Goal: Task Accomplishment & Management: Complete application form

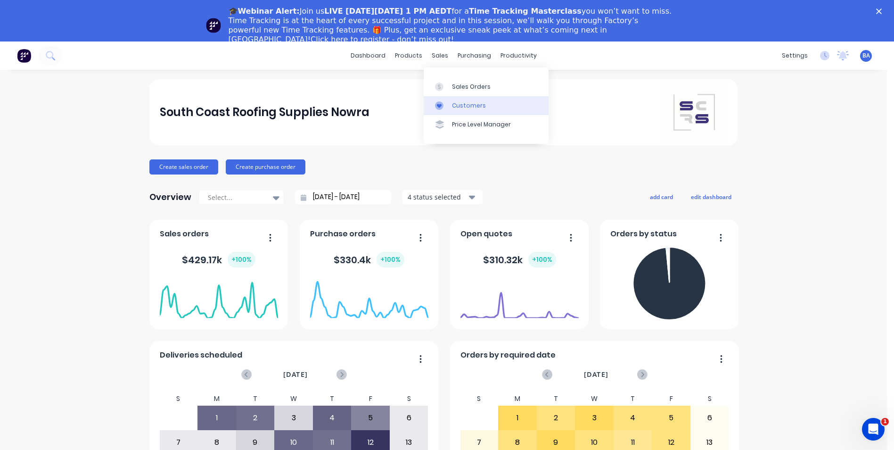
click at [440, 104] on icon at bounding box center [439, 106] width 5 height 4
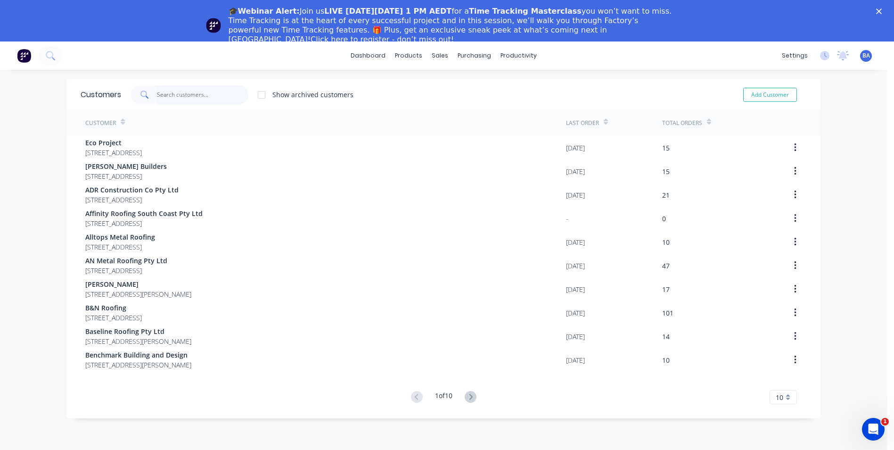
click at [208, 99] on input "text" at bounding box center [203, 94] width 92 height 19
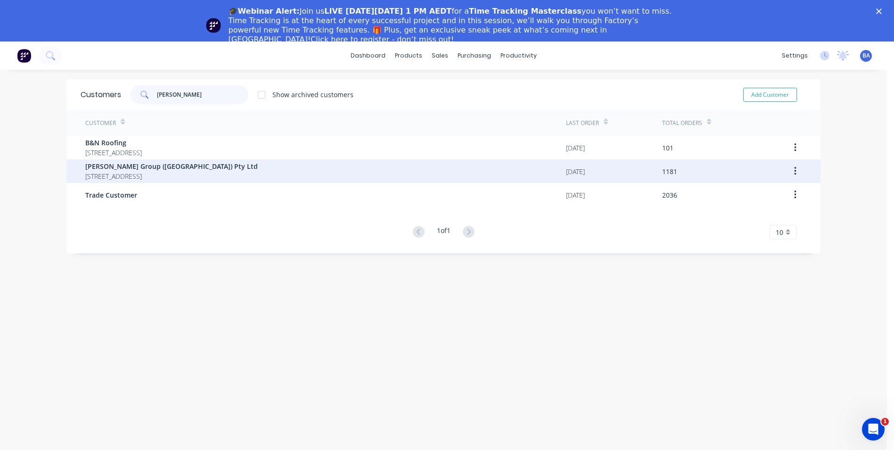
type input "[PERSON_NAME]"
click at [210, 168] on span "[PERSON_NAME] Group ([GEOGRAPHIC_DATA]) Pty Ltd" at bounding box center [171, 166] width 173 height 10
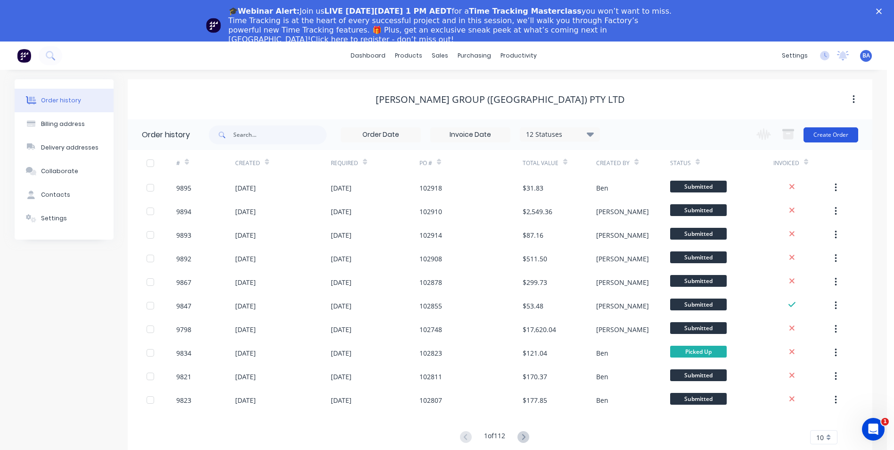
click at [834, 134] on button "Create Order" at bounding box center [831, 134] width 55 height 15
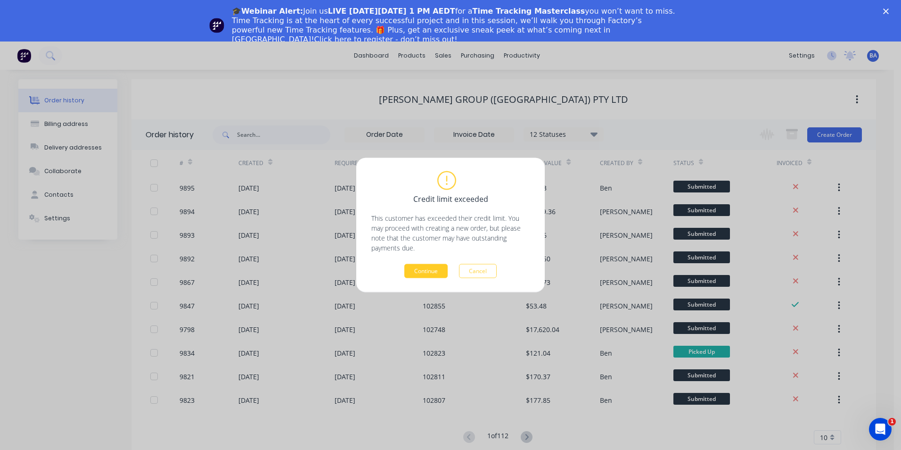
click at [427, 272] on button "Continue" at bounding box center [425, 271] width 43 height 14
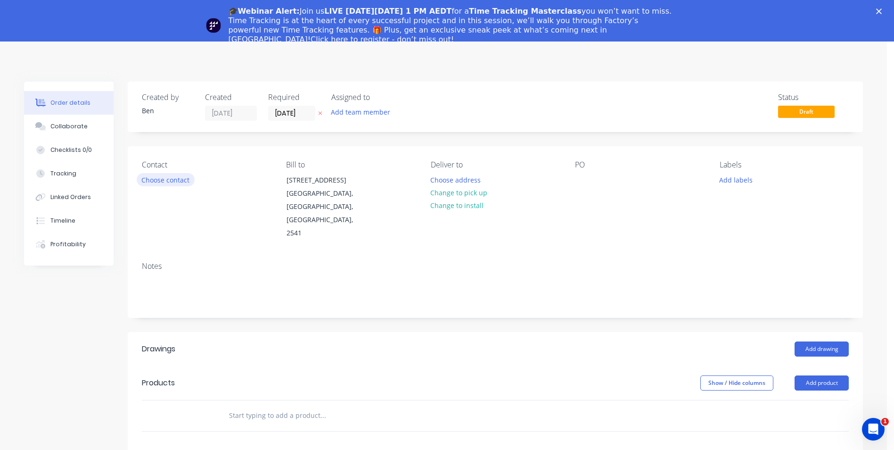
click at [178, 178] on button "Choose contact" at bounding box center [166, 179] width 58 height 13
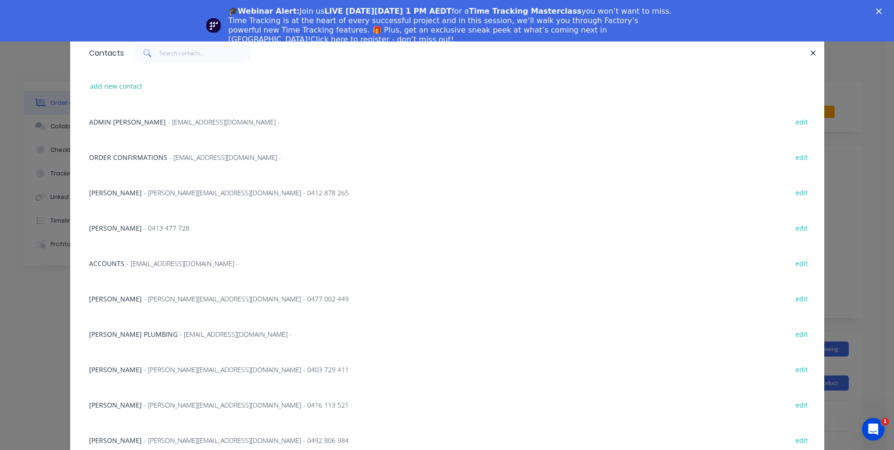
click at [117, 331] on span "[PERSON_NAME] PLUMBING" at bounding box center [133, 334] width 89 height 9
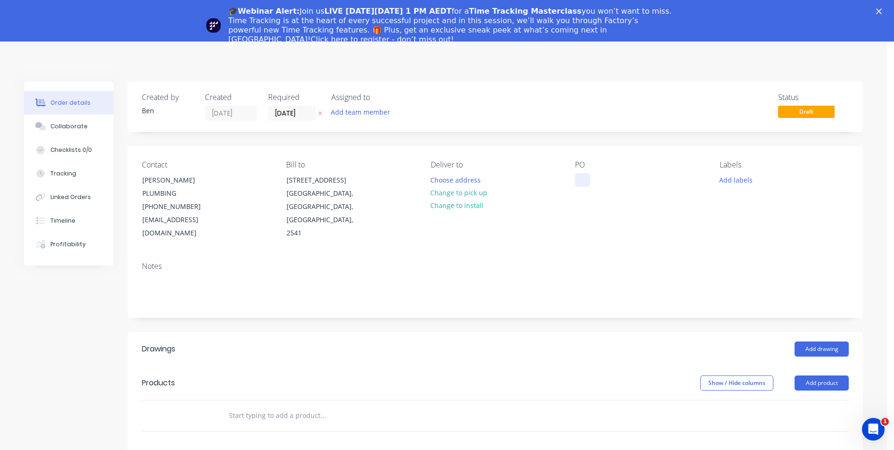
click at [586, 181] on div at bounding box center [582, 180] width 15 height 14
click at [586, 179] on div at bounding box center [582, 180] width 15 height 14
click at [467, 191] on button "Change to pick up" at bounding box center [459, 192] width 67 height 13
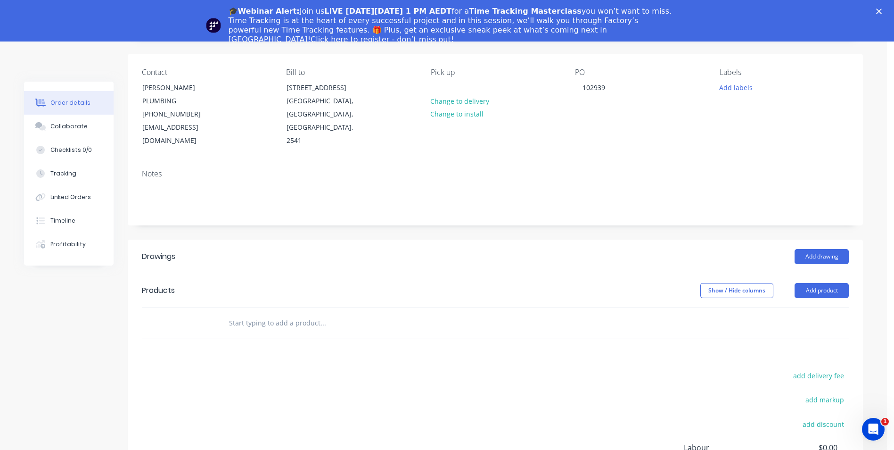
scroll to position [94, 0]
click at [815, 247] on button "Add drawing" at bounding box center [822, 254] width 54 height 15
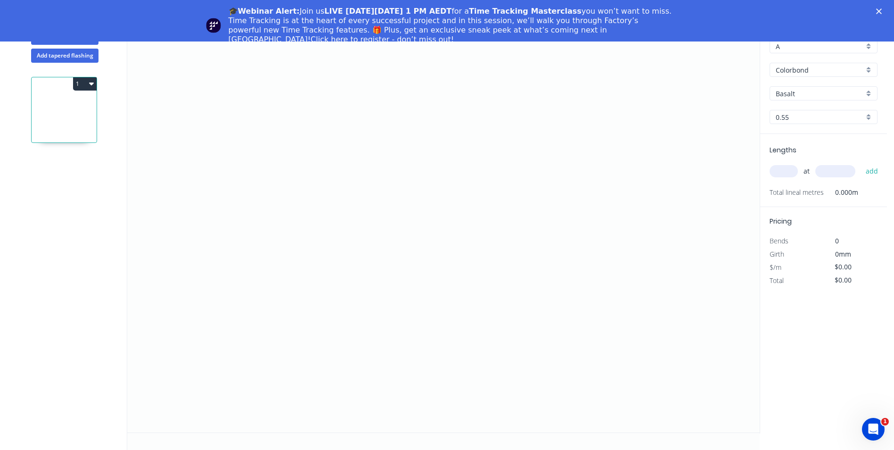
scroll to position [59, 0]
click at [159, 298] on icon "0" at bounding box center [443, 222] width 633 height 421
click at [187, 281] on icon at bounding box center [173, 289] width 28 height 17
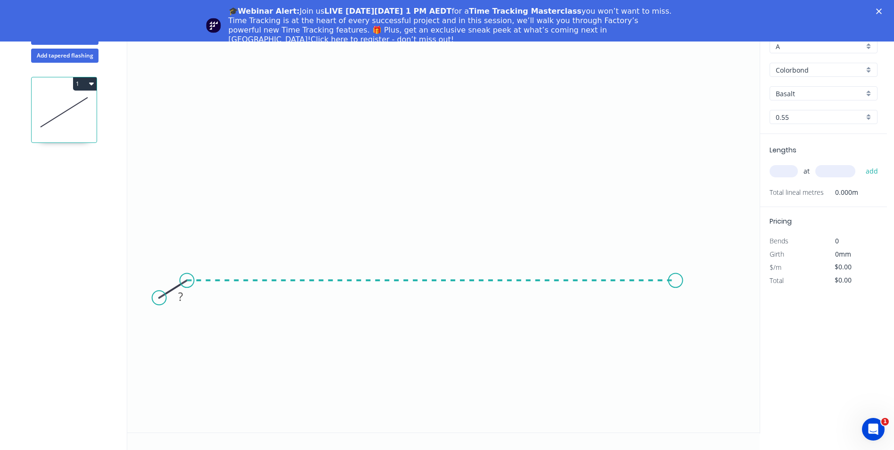
click at [676, 286] on icon "0 ?" at bounding box center [443, 222] width 633 height 421
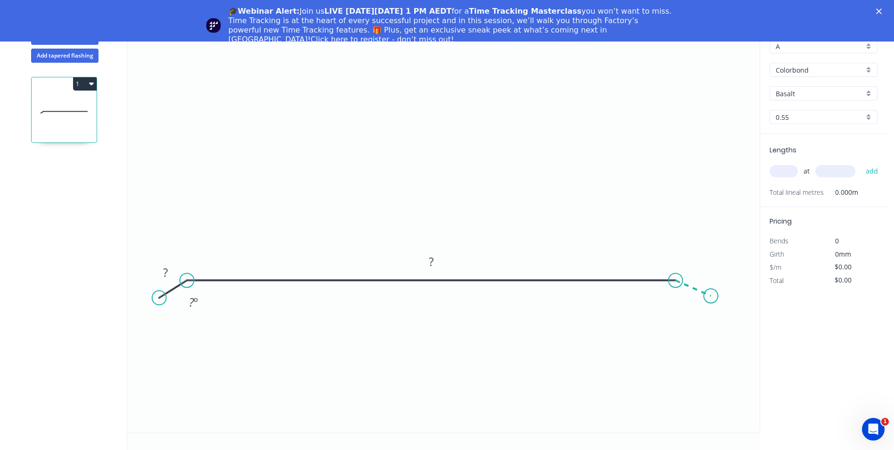
click at [711, 296] on icon "0 ? ? ? º" at bounding box center [443, 222] width 633 height 421
click at [706, 297] on circle at bounding box center [705, 297] width 14 height 14
click at [198, 306] on tspan "º" at bounding box center [196, 302] width 4 height 16
click at [233, 188] on icon "0 15 190 15 160 º 160 º" at bounding box center [443, 222] width 633 height 421
type input "$7.68"
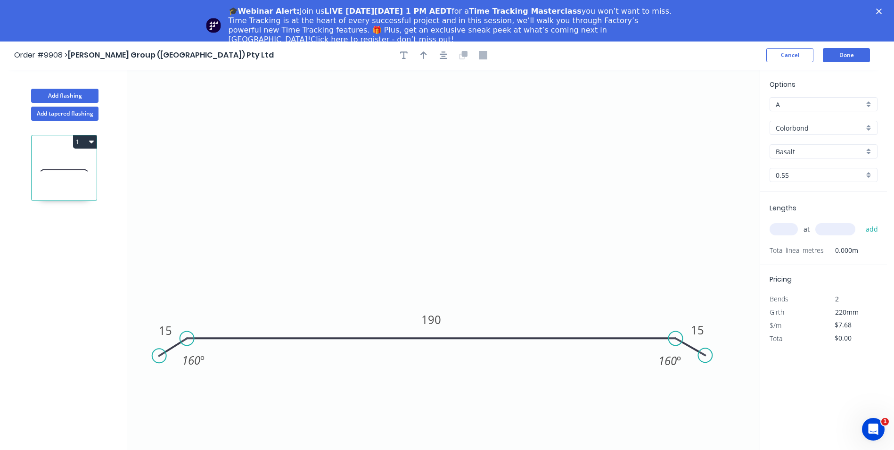
scroll to position [0, 0]
click at [422, 59] on icon "button" at bounding box center [424, 56] width 7 height 8
drag, startPoint x: 706, startPoint y: 116, endPoint x: 434, endPoint y: 163, distance: 276.5
click at [434, 163] on icon at bounding box center [433, 152] width 8 height 30
click at [801, 151] on input "Basalt" at bounding box center [820, 153] width 88 height 10
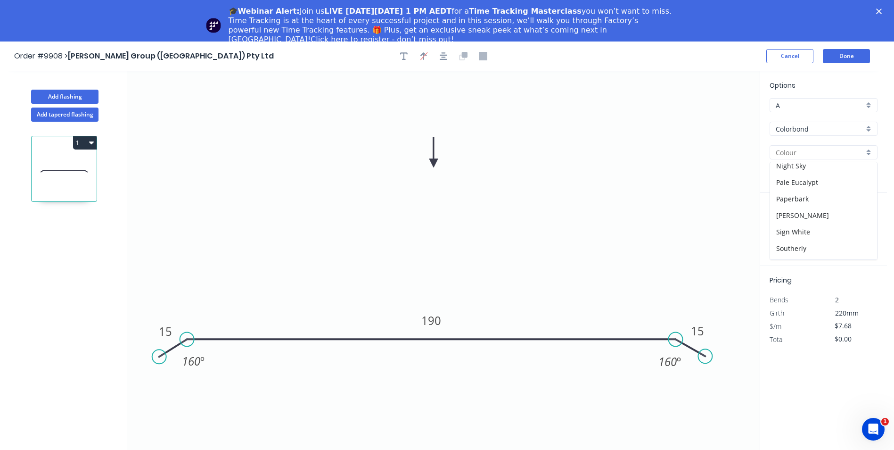
scroll to position [189, 0]
click at [806, 195] on div "Monument" at bounding box center [823, 196] width 107 height 17
type input "Monument"
click at [787, 230] on input "text" at bounding box center [784, 230] width 28 height 12
type input "2"
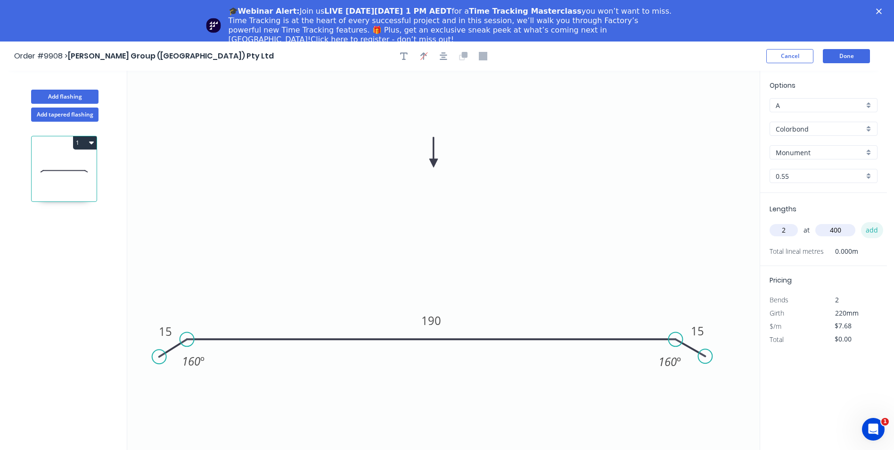
type input "400"
click at [867, 228] on button "add" at bounding box center [872, 230] width 22 height 16
type input "$15.36"
click at [835, 56] on button "Done" at bounding box center [846, 56] width 47 height 14
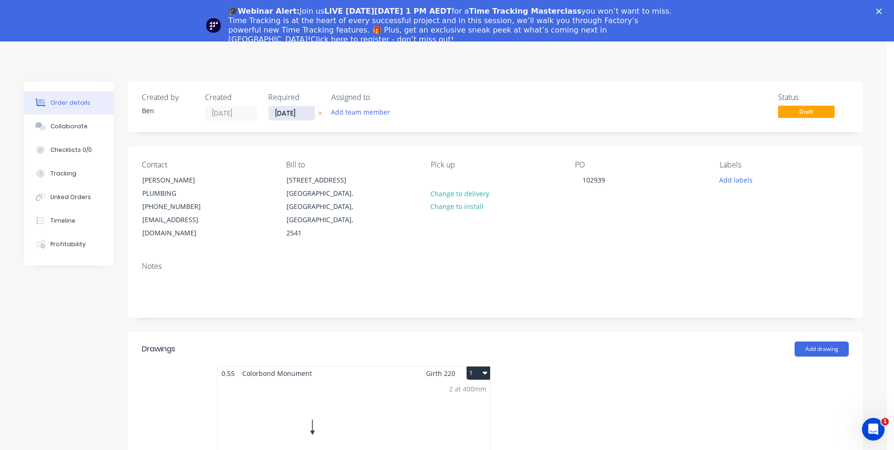
click at [307, 112] on input "[DATE]" at bounding box center [292, 113] width 46 height 14
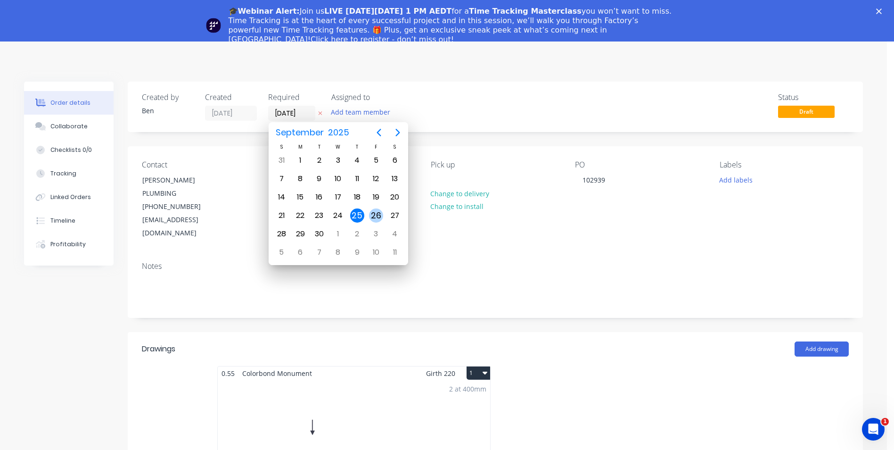
click at [373, 215] on div "26" at bounding box center [376, 215] width 14 height 14
type input "[DATE]"
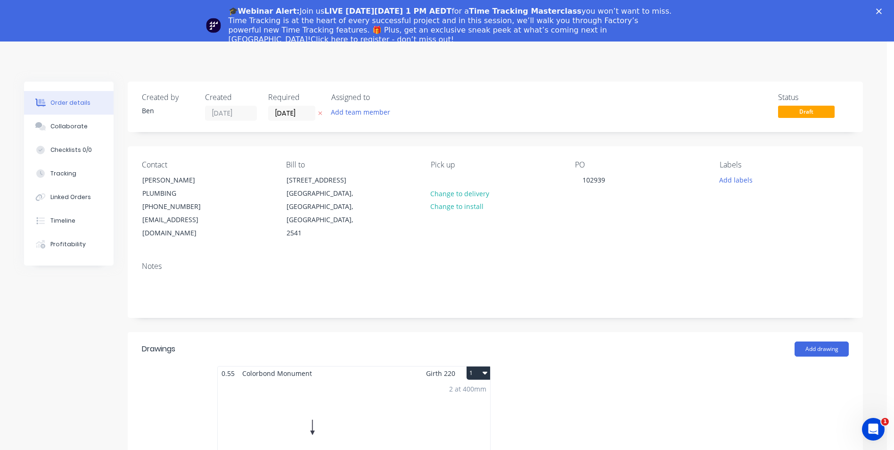
click at [882, 10] on icon "Close" at bounding box center [879, 11] width 6 height 6
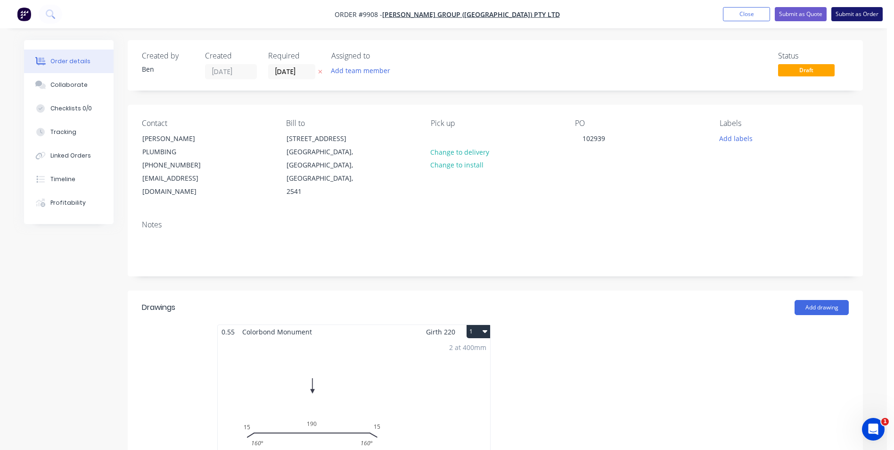
click at [842, 13] on button "Submit as Order" at bounding box center [857, 14] width 51 height 14
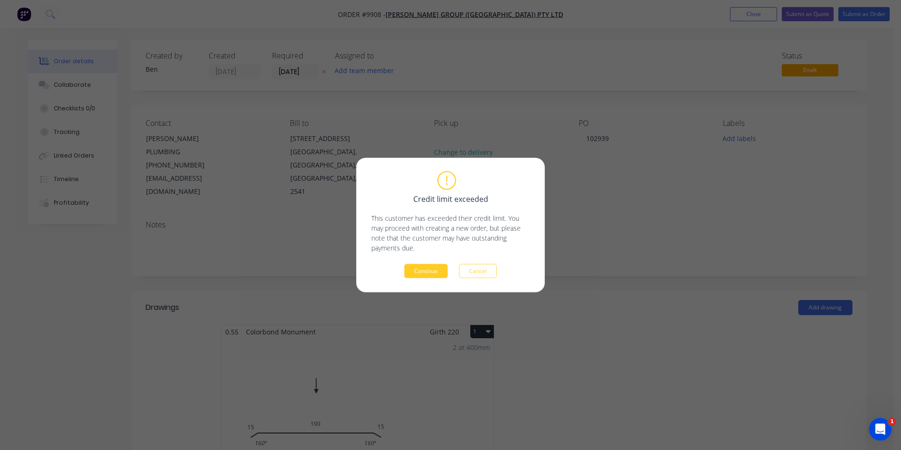
click at [437, 267] on button "Continue" at bounding box center [425, 271] width 43 height 14
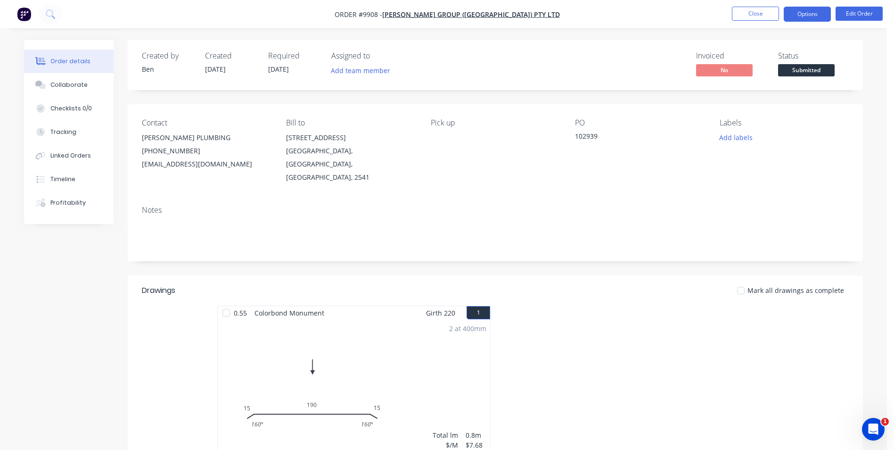
click at [791, 14] on button "Options" at bounding box center [807, 14] width 47 height 15
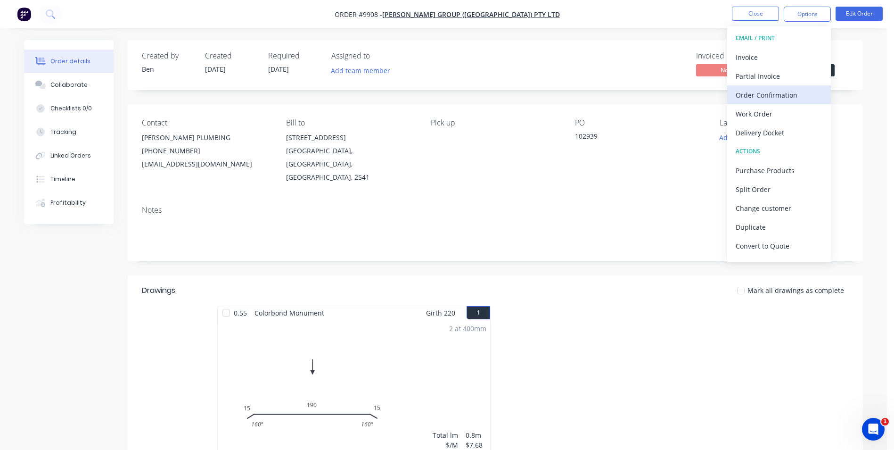
click at [775, 99] on div "Order Confirmation" at bounding box center [779, 95] width 87 height 14
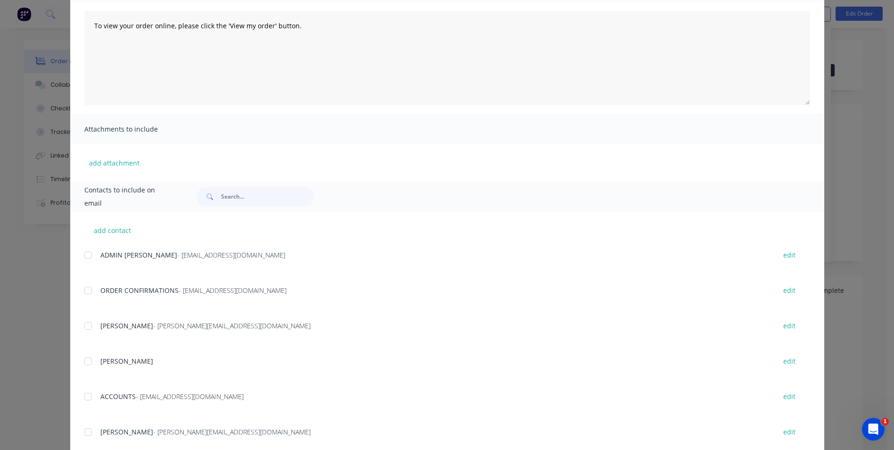
scroll to position [189, 0]
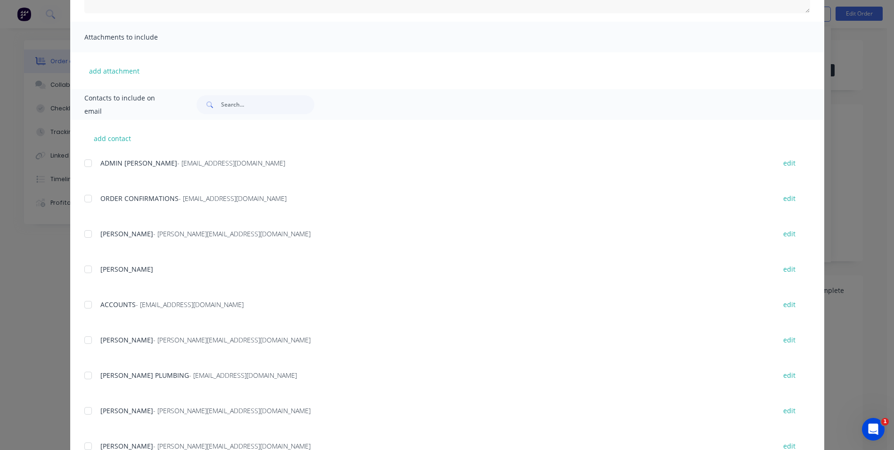
click at [83, 197] on div at bounding box center [88, 198] width 19 height 19
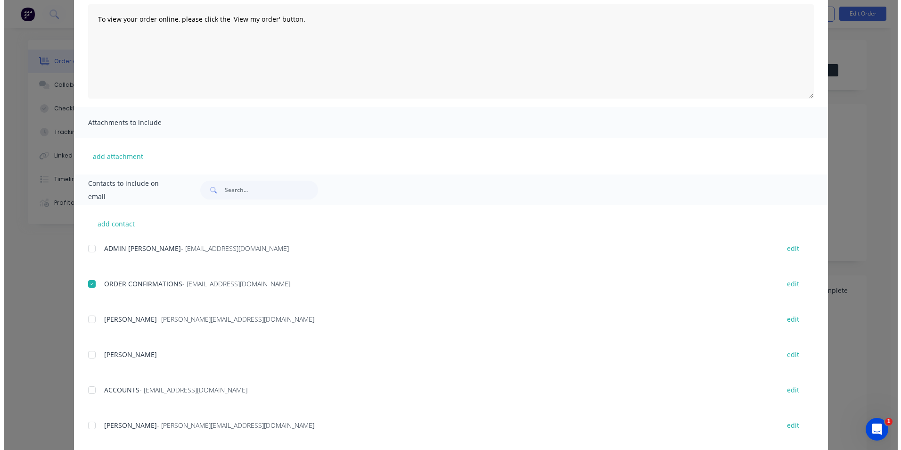
scroll to position [0, 0]
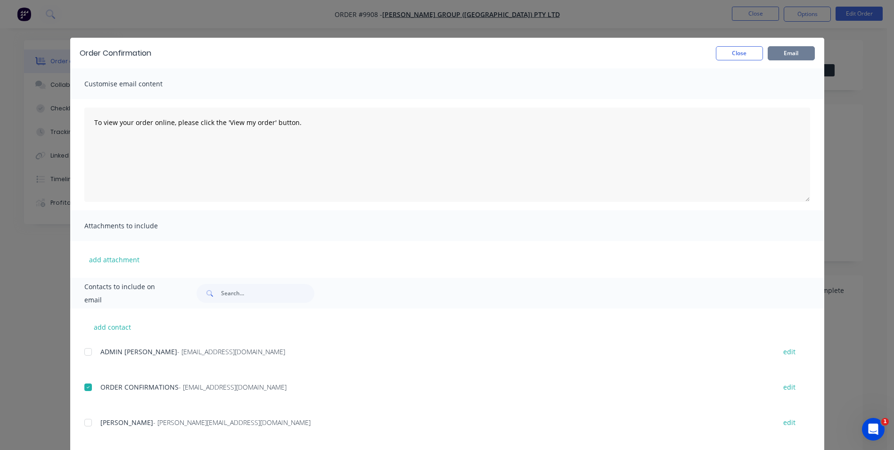
click at [796, 51] on button "Email" at bounding box center [791, 53] width 47 height 14
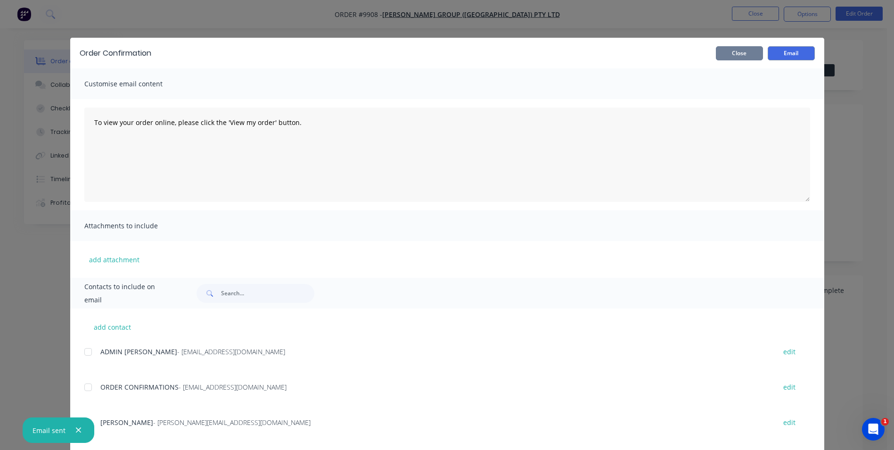
click at [728, 51] on button "Close" at bounding box center [739, 53] width 47 height 14
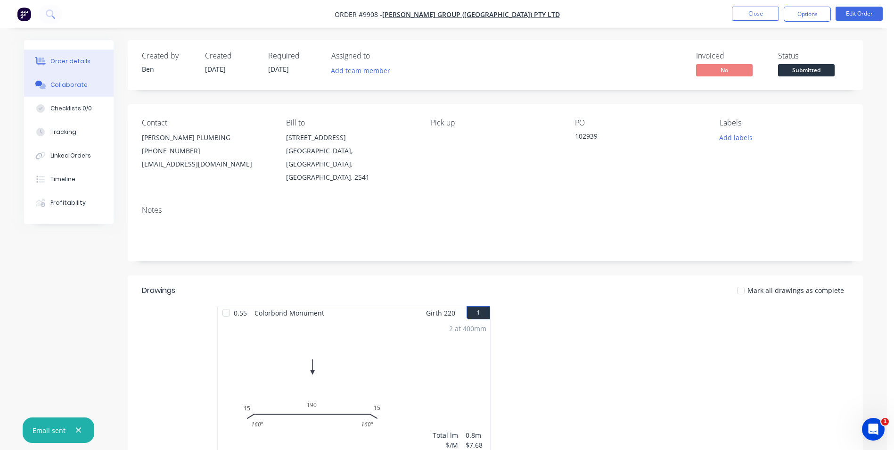
click at [80, 87] on div "Collaborate" at bounding box center [68, 85] width 37 height 8
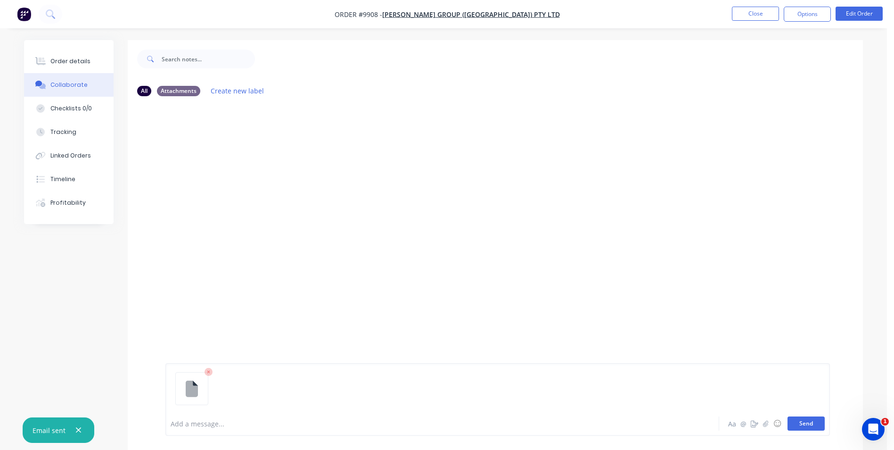
click at [807, 419] on button "Send" at bounding box center [806, 423] width 37 height 14
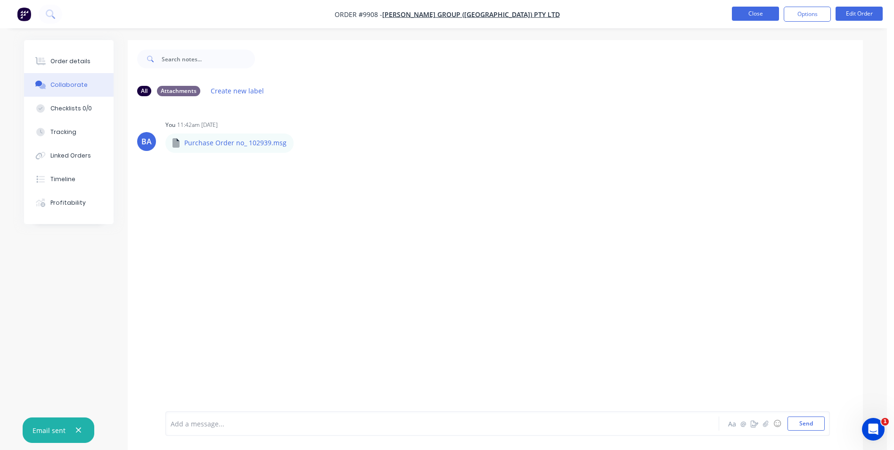
click at [751, 12] on button "Close" at bounding box center [755, 14] width 47 height 14
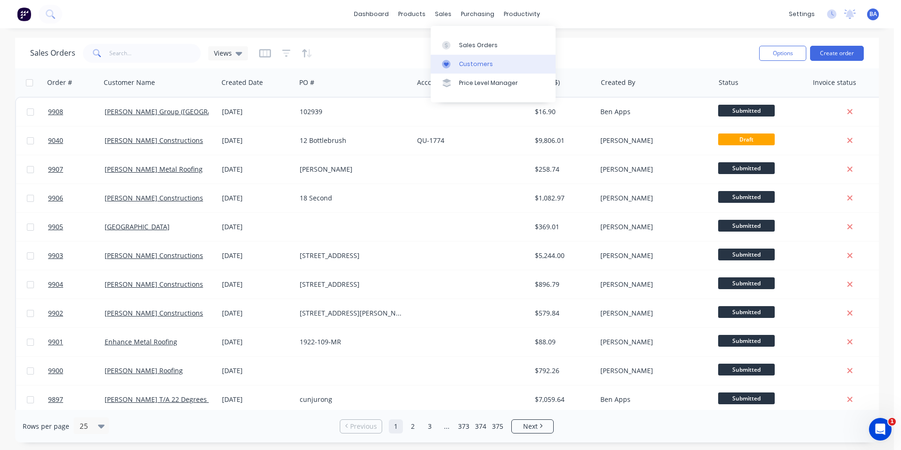
click at [447, 58] on link "Customers" at bounding box center [493, 64] width 125 height 19
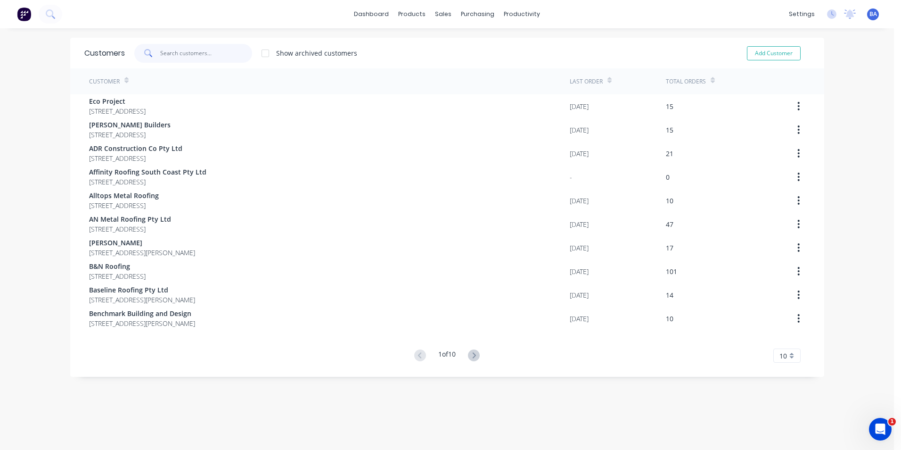
click at [228, 52] on input "text" at bounding box center [206, 53] width 92 height 19
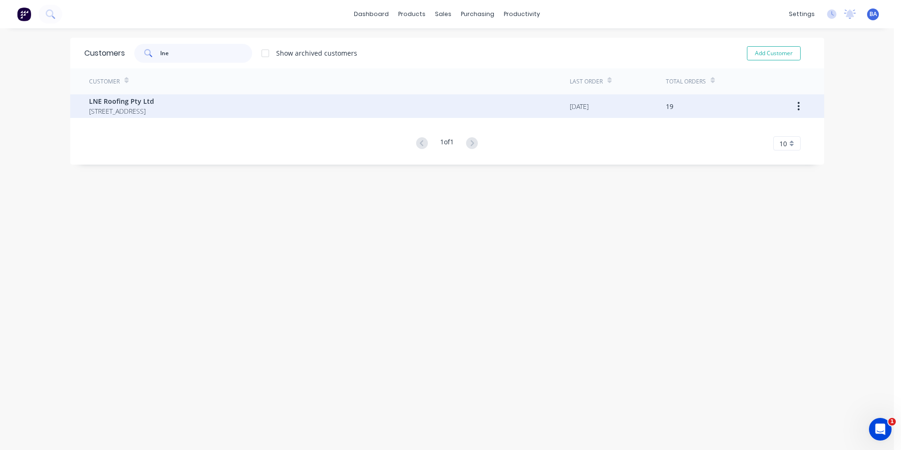
type input "lne"
click at [154, 106] on span "LNE Roofing Pty Ltd" at bounding box center [121, 101] width 65 height 10
